Goal: Find specific page/section: Find specific page/section

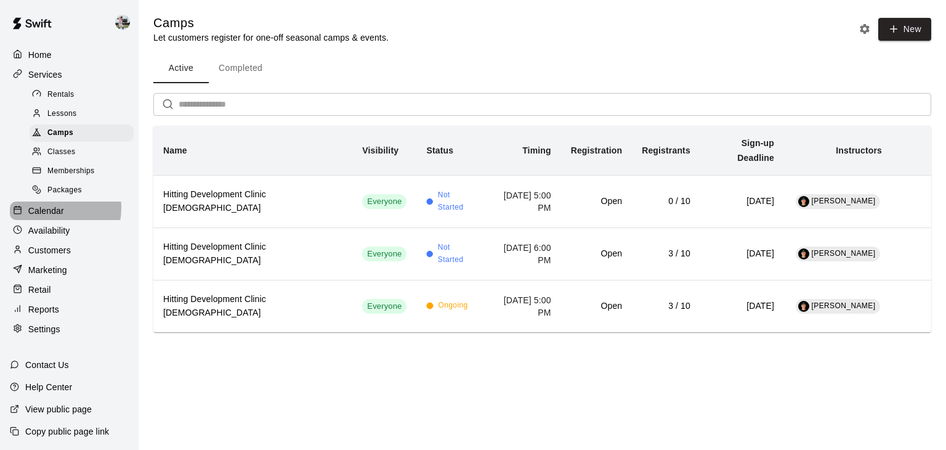
click at [44, 216] on p "Calendar" at bounding box center [46, 210] width 36 height 12
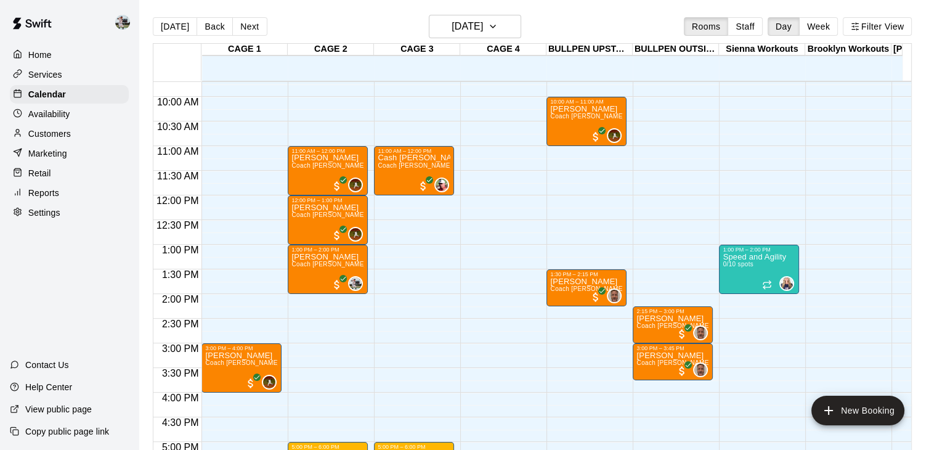
scroll to position [422, 0]
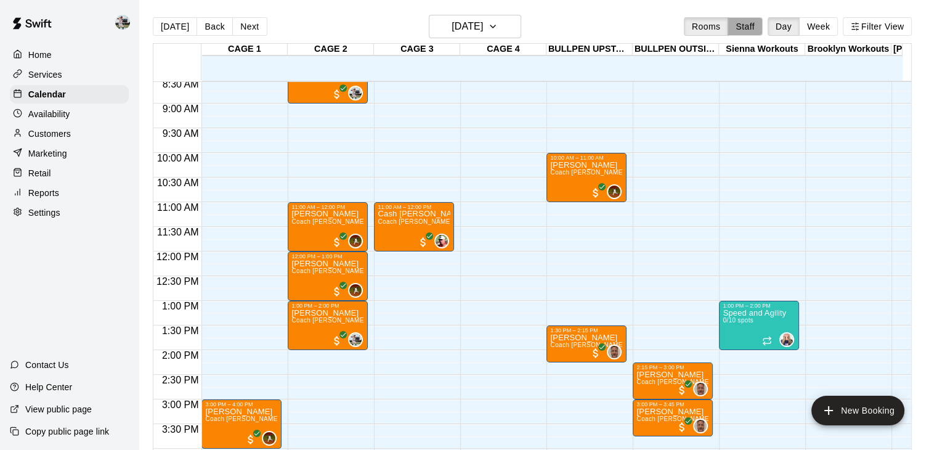
click at [752, 29] on button "Staff" at bounding box center [744, 26] width 35 height 18
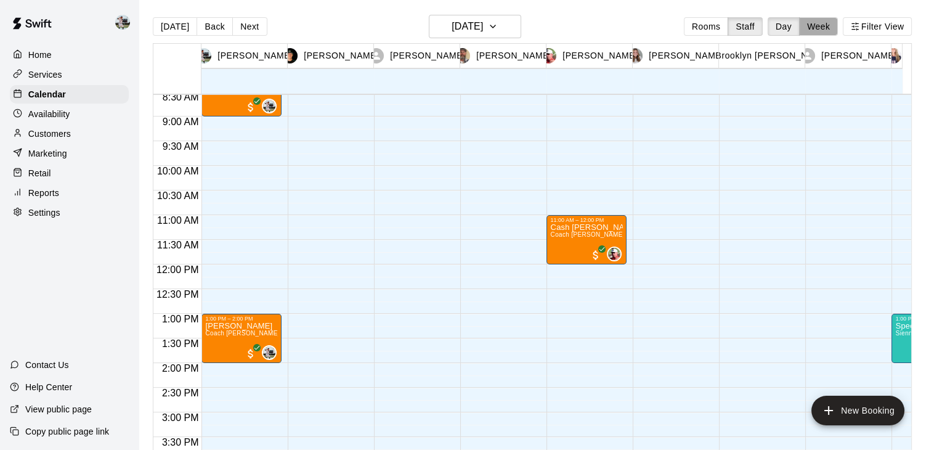
click at [837, 30] on button "Week" at bounding box center [818, 26] width 39 height 18
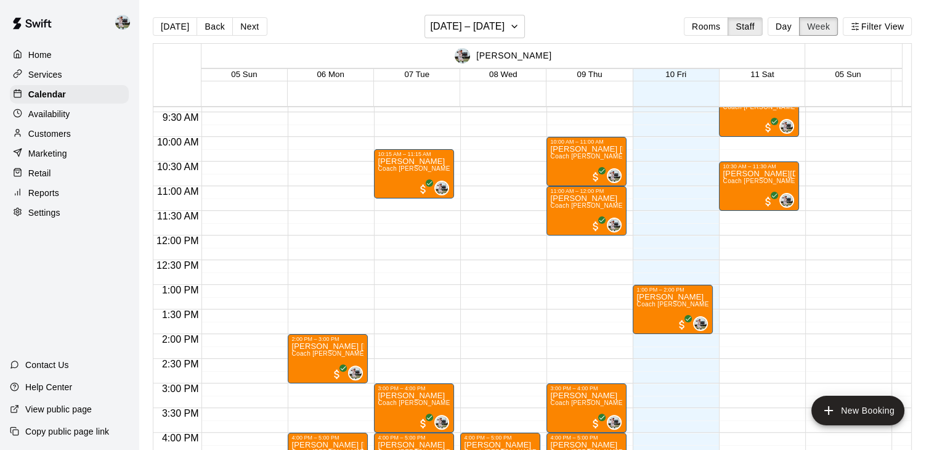
scroll to position [464, 0]
